Goal: Navigation & Orientation: Find specific page/section

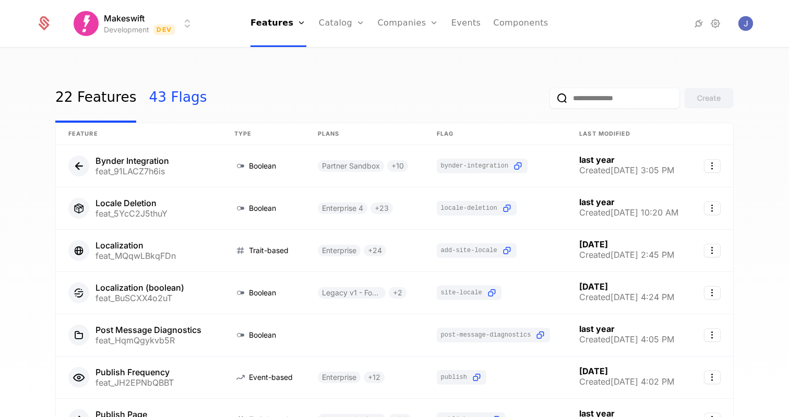
click at [162, 100] on link "43 Flags" at bounding box center [178, 98] width 58 height 49
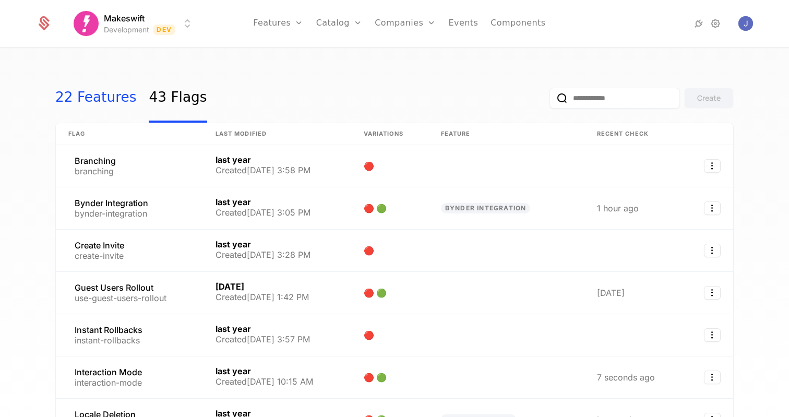
click at [94, 100] on link "22 Features" at bounding box center [95, 98] width 81 height 49
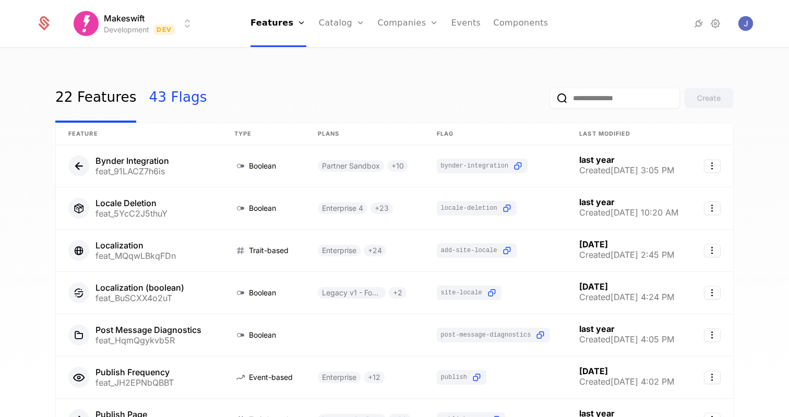
click at [153, 98] on link "43 Flags" at bounding box center [178, 98] width 58 height 49
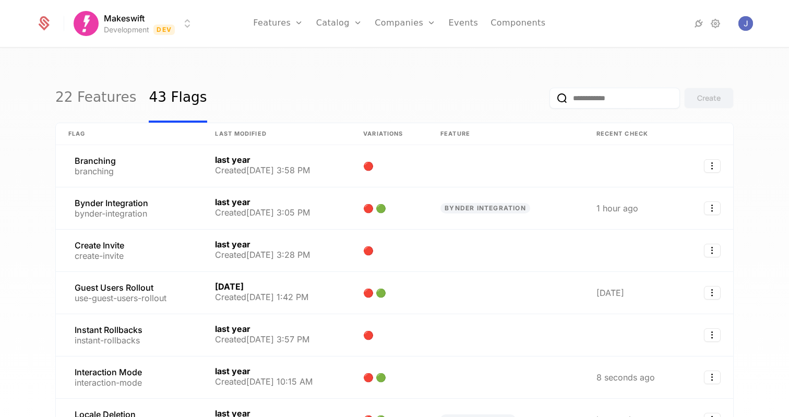
click at [279, 76] on div "22 Features 43 Flags Create" at bounding box center [394, 98] width 678 height 49
click at [114, 94] on link "22 Features" at bounding box center [95, 98] width 81 height 49
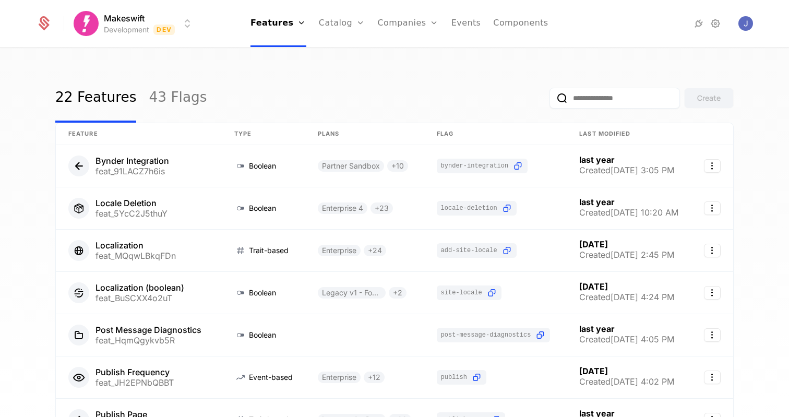
click at [183, 23] on html "Makeswift Development Dev Features Features Flags Catalog Plans Add Ons Credits…" at bounding box center [394, 208] width 789 height 417
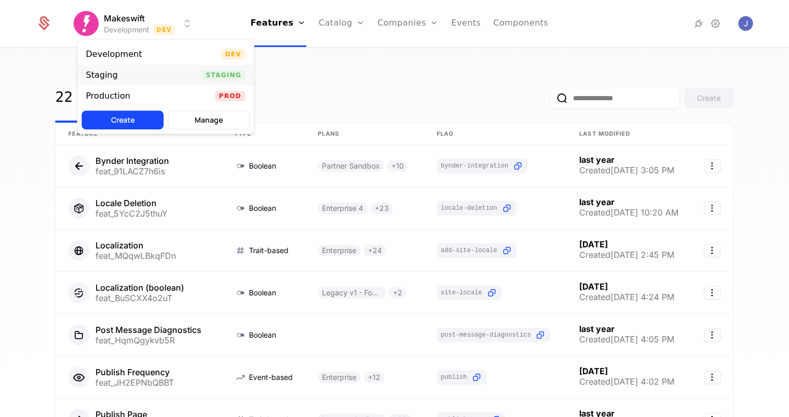
click at [184, 72] on div "Staging Staging" at bounding box center [166, 75] width 176 height 21
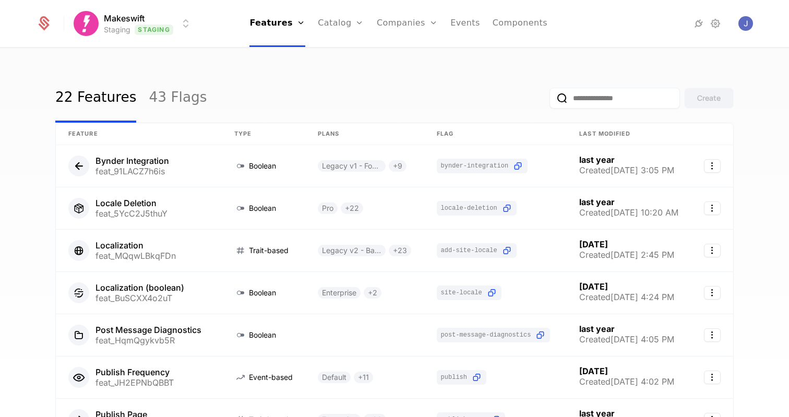
click at [186, 30] on html "Makeswift Staging Staging Features Features Flags Catalog Plans Add Ons Credits…" at bounding box center [394, 208] width 789 height 417
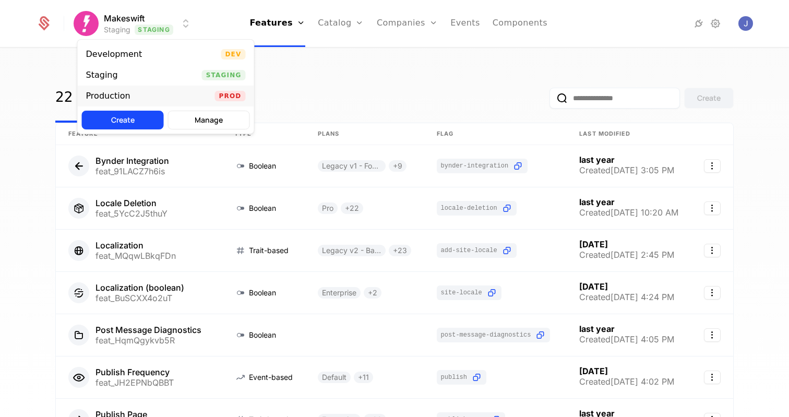
click at [171, 94] on div "Production Prod" at bounding box center [166, 96] width 176 height 21
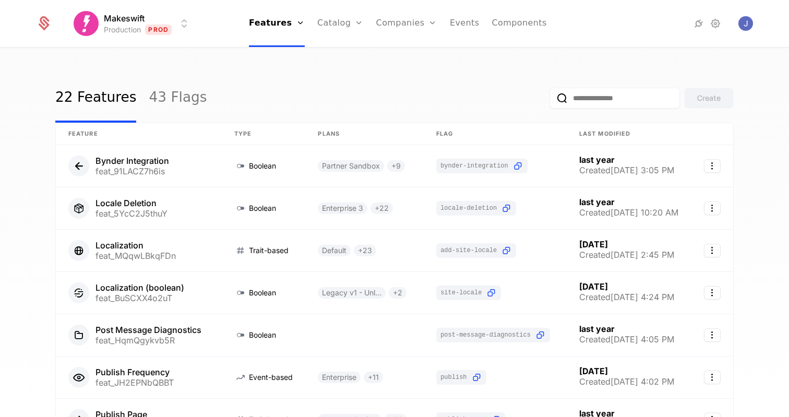
drag, startPoint x: 222, startPoint y: 72, endPoint x: 199, endPoint y: 45, distance: 34.8
click at [222, 72] on div "22 Features 43 Flags Create Feature Type Plans Flag Last Modified Bynder Integr…" at bounding box center [394, 236] width 789 height 375
click at [177, 17] on html "Makeswift Production Prod Features Features Flags Catalog Plans Add Ons Credits…" at bounding box center [394, 208] width 789 height 417
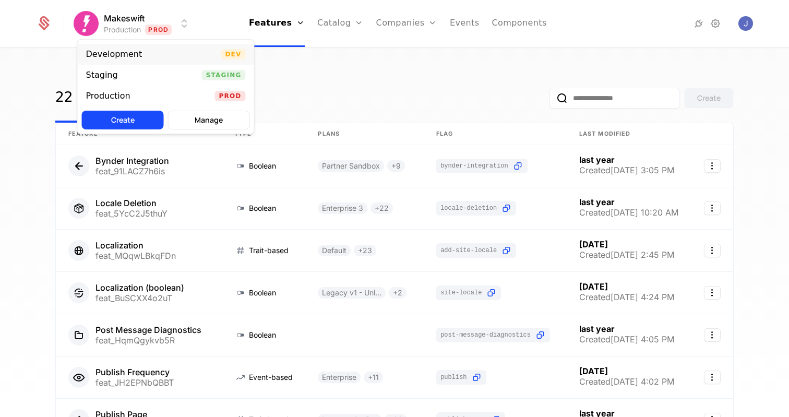
click at [177, 47] on div "Development Dev" at bounding box center [166, 54] width 176 height 21
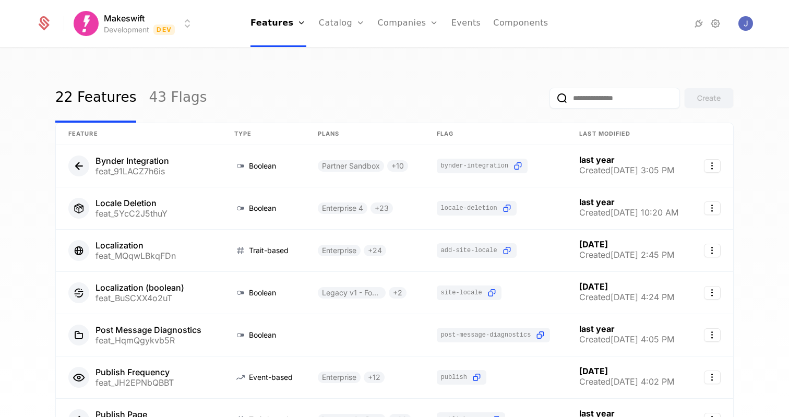
click at [211, 55] on div "22 Features 43 Flags Create Feature Type Plans Flag Last Modified Bynder Integr…" at bounding box center [394, 236] width 789 height 375
click at [344, 42] on div "Plans Add Ons Credits Configuration" at bounding box center [358, 89] width 79 height 100
click at [149, 90] on link "43 Flags" at bounding box center [178, 98] width 58 height 49
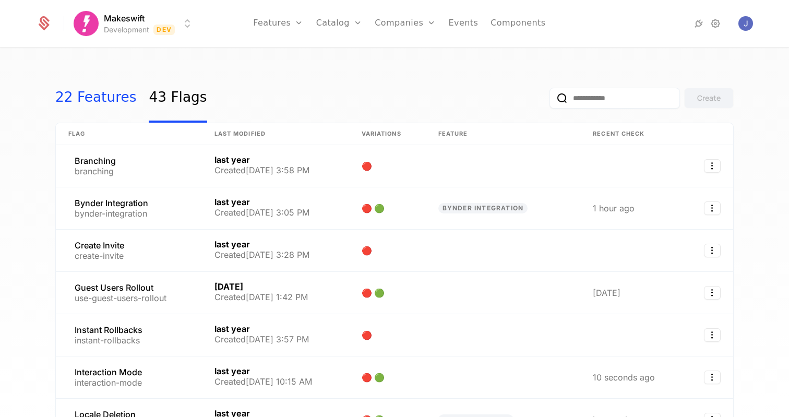
click at [81, 95] on link "22 Features" at bounding box center [95, 98] width 81 height 49
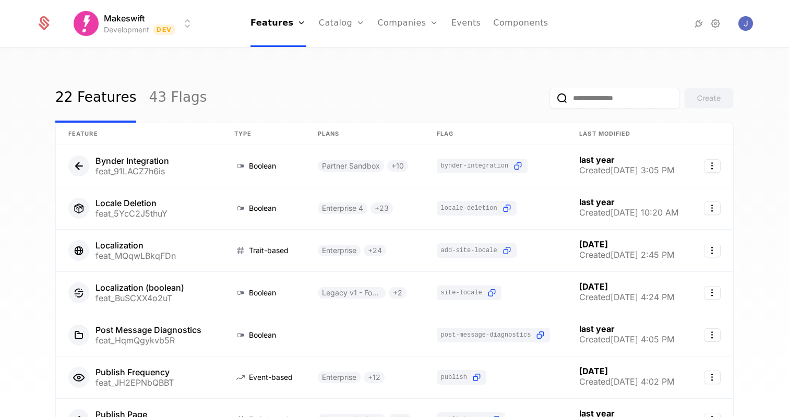
drag, startPoint x: 299, startPoint y: 72, endPoint x: 670, endPoint y: 81, distance: 371.1
click at [299, 72] on div "22 Features 43 Flags Create Feature Type Plans Flag Last Modified Bynder Integr…" at bounding box center [394, 236] width 789 height 375
click at [620, 97] on input "email" at bounding box center [614, 98] width 130 height 21
click at [666, 59] on div "22 Features 43 Flags Create Feature Type Plans Flag Last Modified Bynder Integr…" at bounding box center [394, 236] width 789 height 375
click at [629, 56] on div "22 Features 43 Flags Create Feature Type Plans Flag Last Modified Bynder Integr…" at bounding box center [394, 236] width 789 height 375
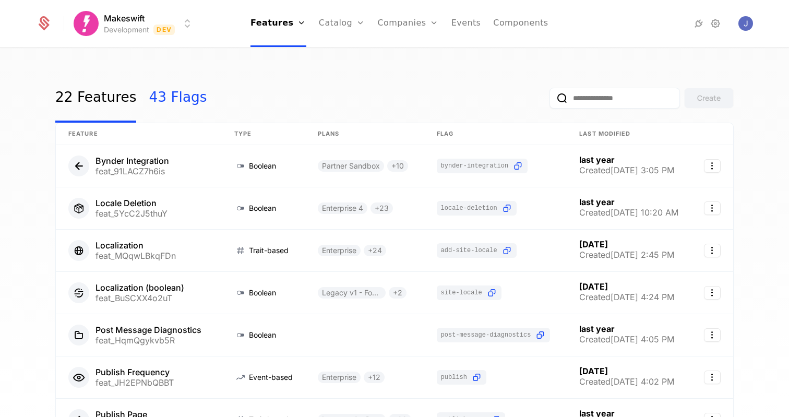
click at [160, 99] on link "43 Flags" at bounding box center [178, 98] width 58 height 49
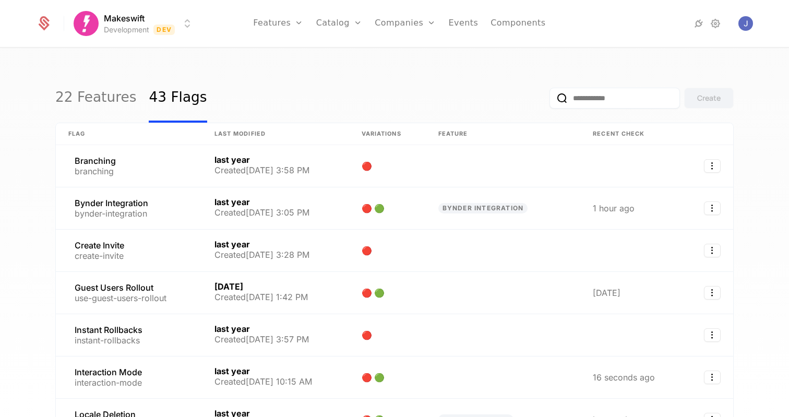
click at [277, 87] on div "22 Features 43 Flags Create" at bounding box center [394, 98] width 678 height 49
click at [306, 79] on div "22 Features 43 Flags Create" at bounding box center [394, 98] width 678 height 49
drag, startPoint x: 134, startPoint y: 110, endPoint x: 80, endPoint y: 93, distance: 56.4
click at [129, 110] on div "22 Features 43 Flags" at bounding box center [131, 98] width 152 height 49
click at [80, 93] on link "22 Features" at bounding box center [95, 98] width 81 height 49
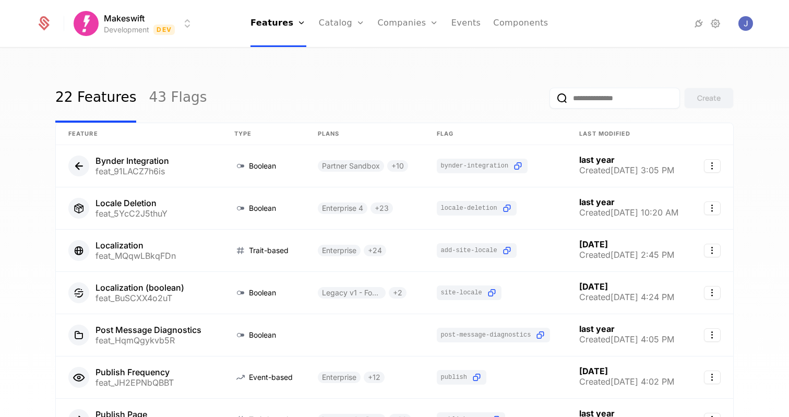
click at [197, 13] on div "Makeswift Development Dev Features Features Flags Catalog Plans Add Ons Credits…" at bounding box center [394, 23] width 716 height 47
drag, startPoint x: 599, startPoint y: 65, endPoint x: 694, endPoint y: 110, distance: 105.5
click at [694, 110] on div "22 Features 43 Flags Create Feature Type Plans Flag Last Modified Bynder Integr…" at bounding box center [394, 236] width 789 height 375
click at [730, 58] on div "22 Features 43 Flags Create Feature Type Plans Flag Last Modified Bynder Integr…" at bounding box center [394, 236] width 789 height 375
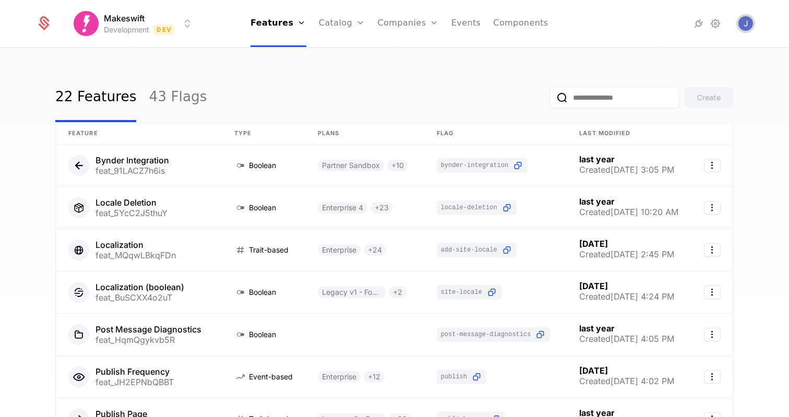
click at [749, 27] on img "Open user button" at bounding box center [745, 23] width 15 height 15
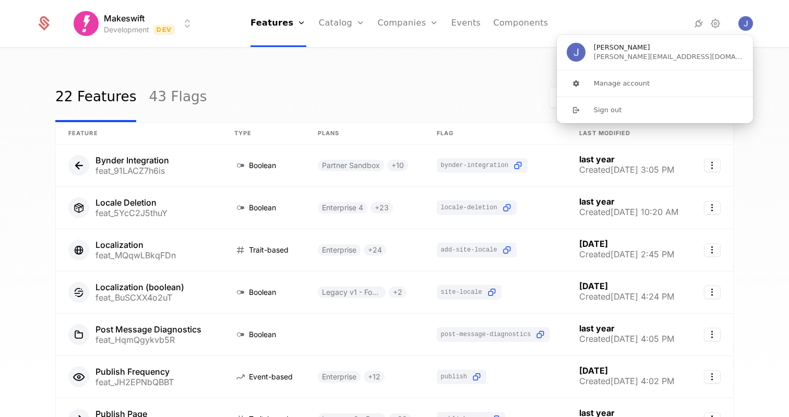
click at [413, 93] on div "22 Features 43 Flags Create" at bounding box center [394, 97] width 678 height 49
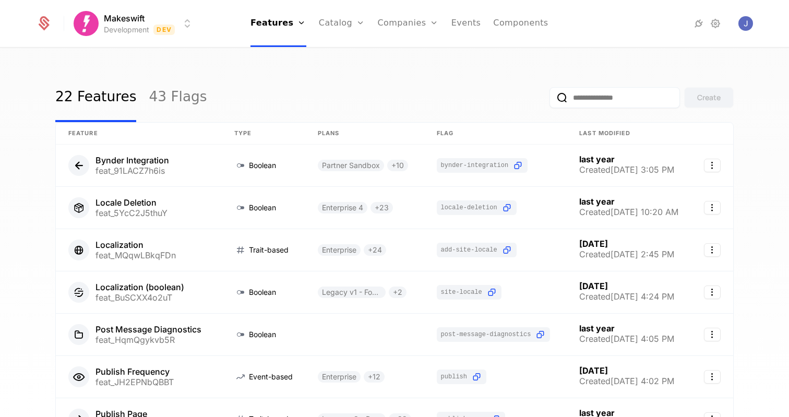
click at [496, 61] on div "22 Features 43 Flags Create Feature Type Plans Flag Last Modified Bynder Integr…" at bounding box center [394, 236] width 789 height 375
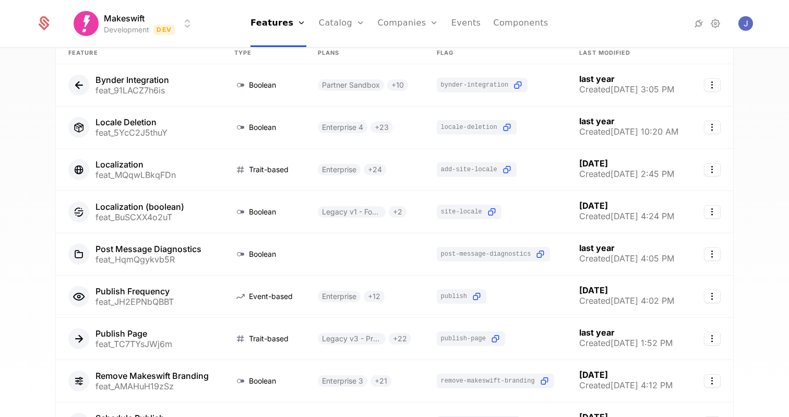
scroll to position [0, 0]
